Goal: Check status

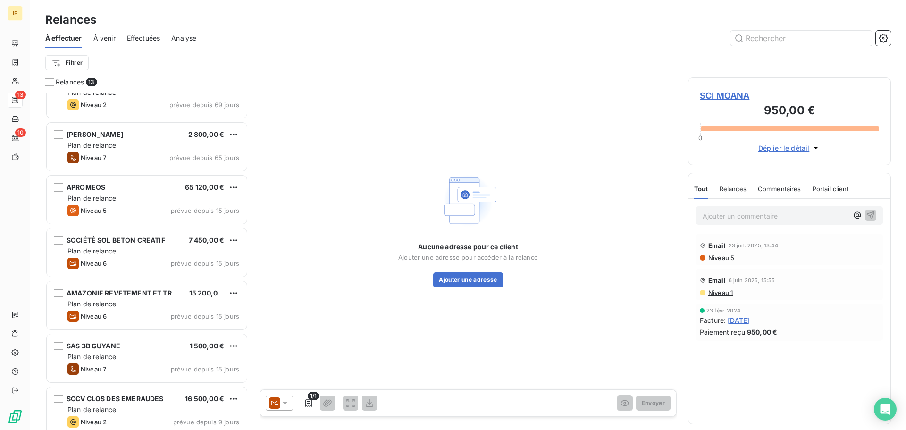
scroll to position [63, 0]
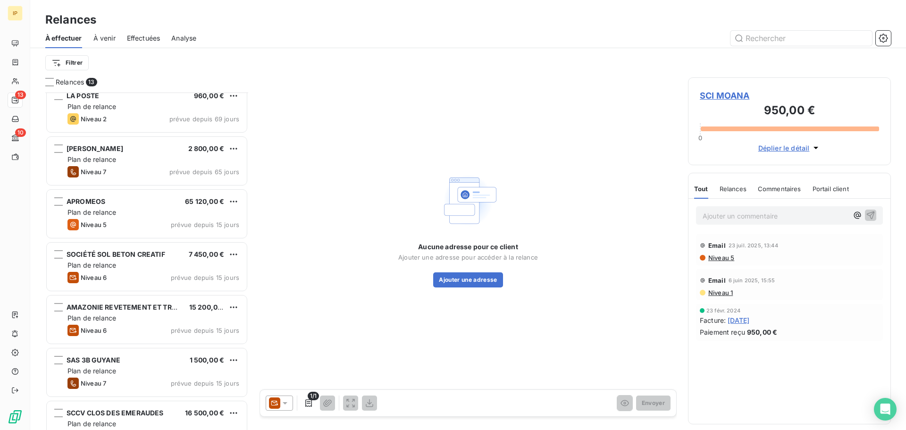
click at [105, 34] on span "À venir" at bounding box center [104, 37] width 22 height 9
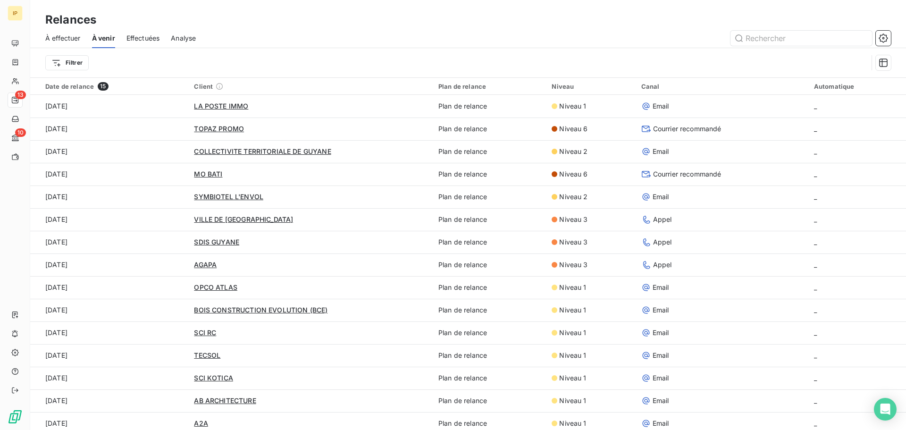
click at [69, 36] on span "À effectuer" at bounding box center [62, 37] width 35 height 9
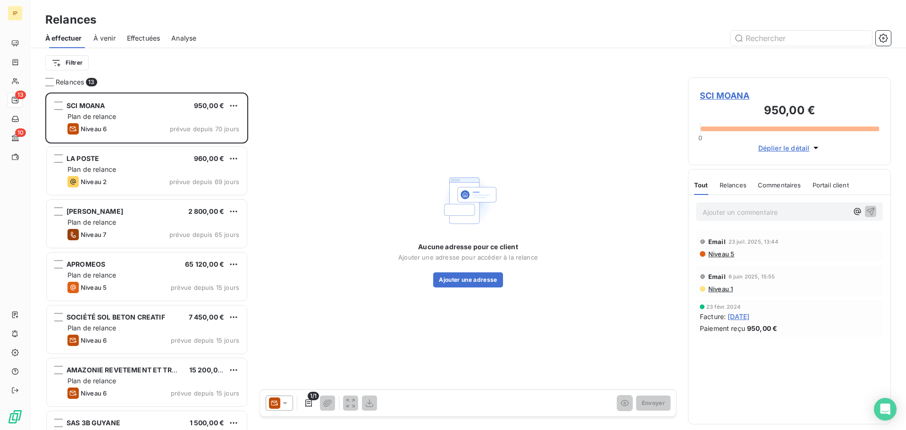
scroll to position [330, 196]
click at [153, 39] on span "Effectuées" at bounding box center [143, 37] width 33 height 9
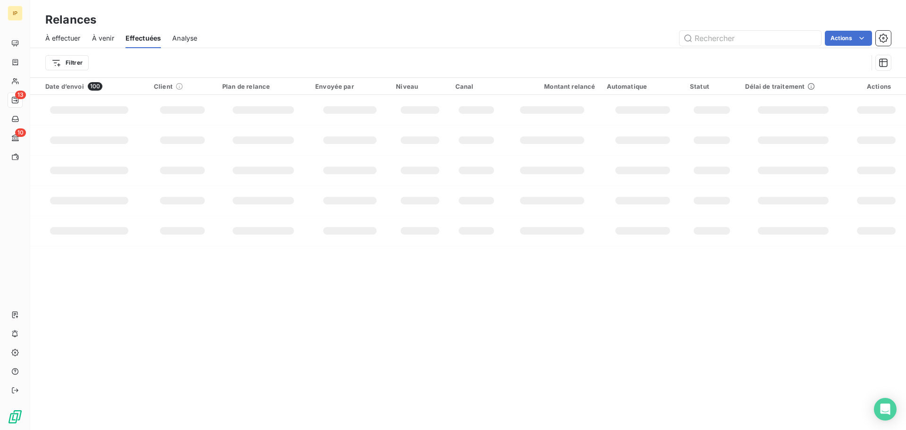
click at [58, 42] on span "À effectuer" at bounding box center [62, 37] width 35 height 9
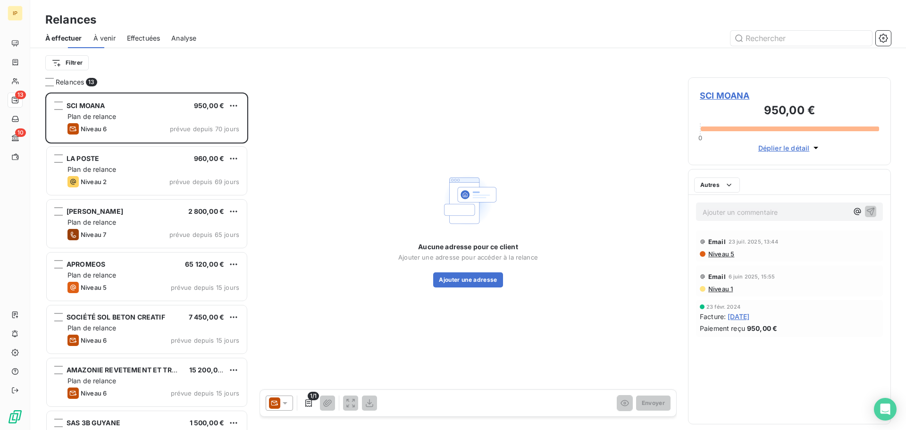
scroll to position [330, 196]
